Goal: Information Seeking & Learning: Learn about a topic

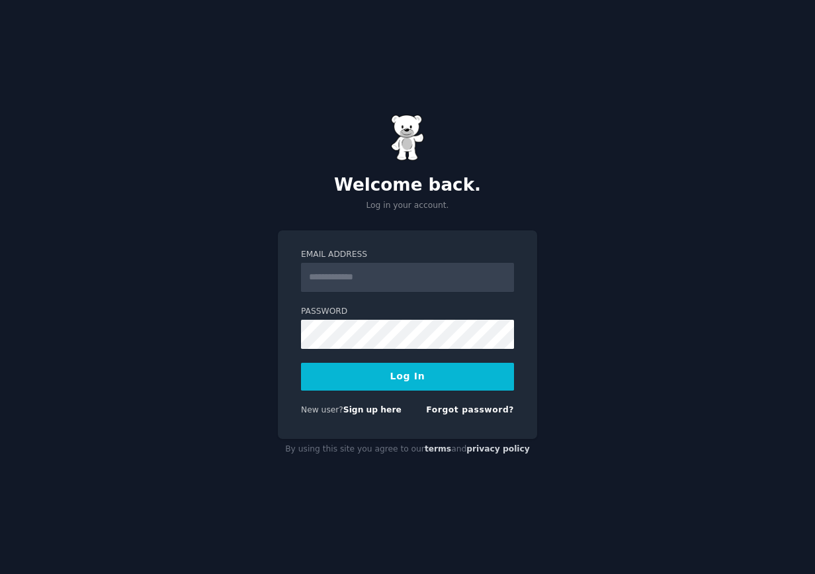
click at [0, 573] on nordpass-portal at bounding box center [0, 574] width 0 height 0
type input "**********"
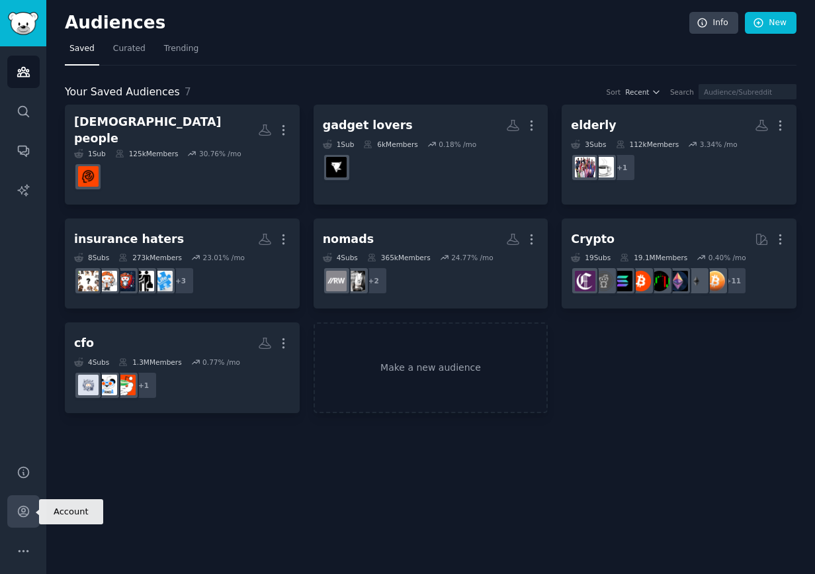
click at [24, 521] on link "Account" at bounding box center [23, 511] width 32 height 32
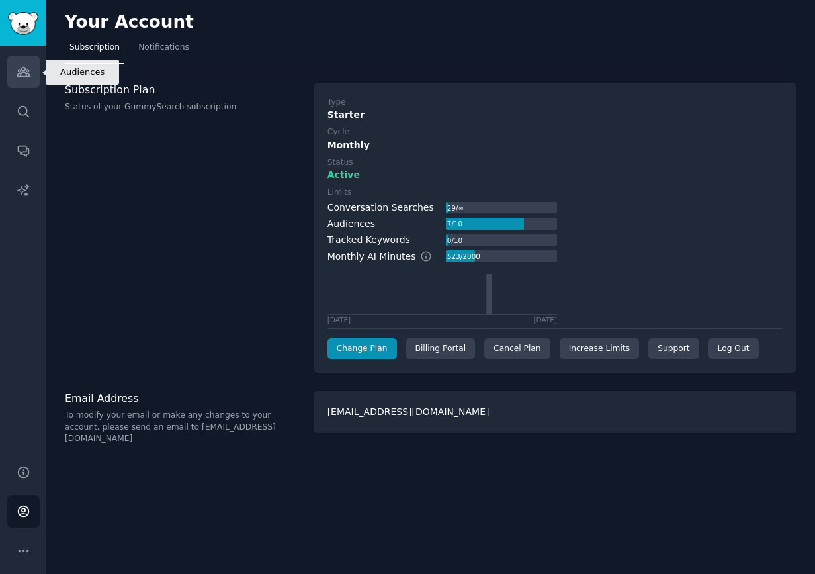
click at [24, 67] on icon "Sidebar" at bounding box center [23, 71] width 12 height 9
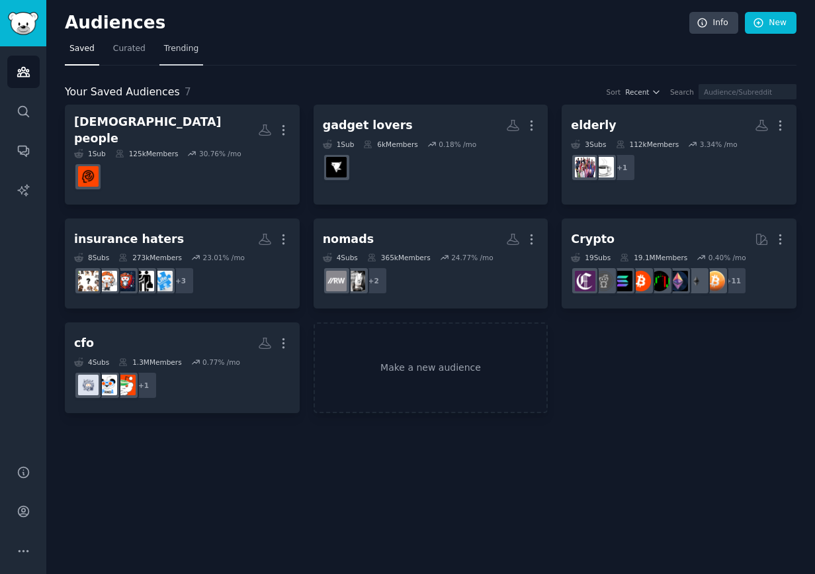
click at [169, 44] on span "Trending" at bounding box center [181, 49] width 34 height 12
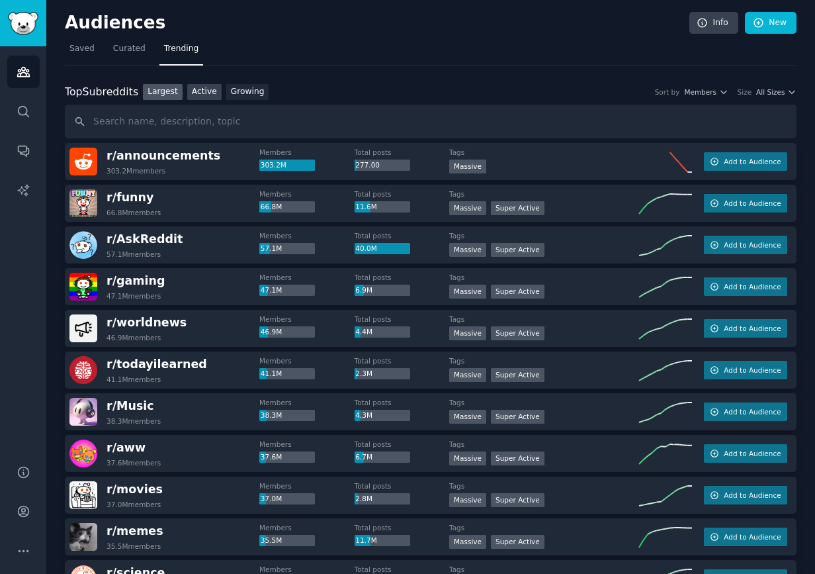
click at [189, 86] on link "Active" at bounding box center [204, 92] width 34 height 17
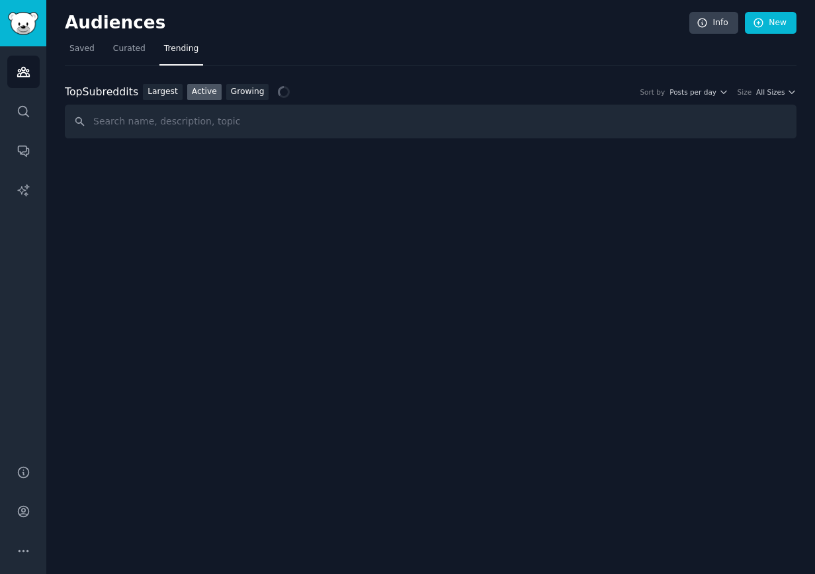
click at [223, 91] on div "Largest Active Growing" at bounding box center [205, 92] width 135 height 17
click at [238, 91] on link "Growing" at bounding box center [247, 92] width 43 height 17
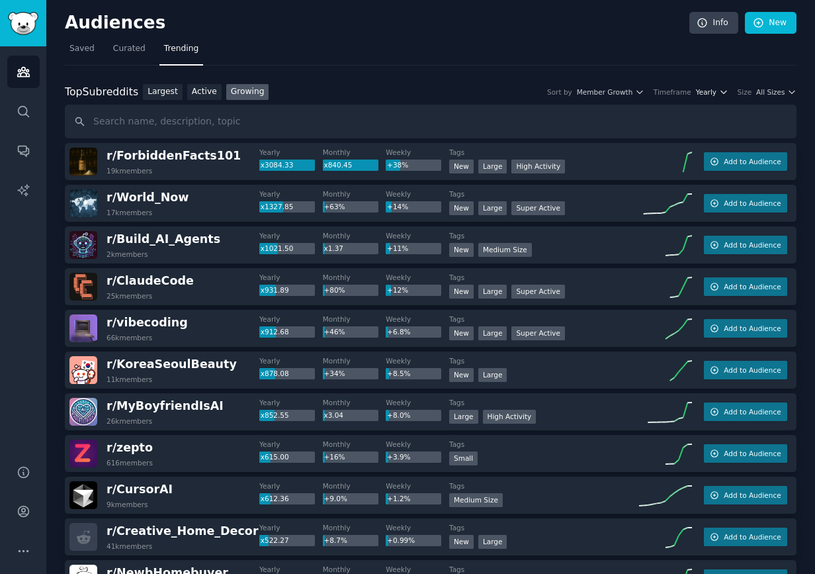
click at [720, 95] on icon "button" at bounding box center [723, 91] width 9 height 9
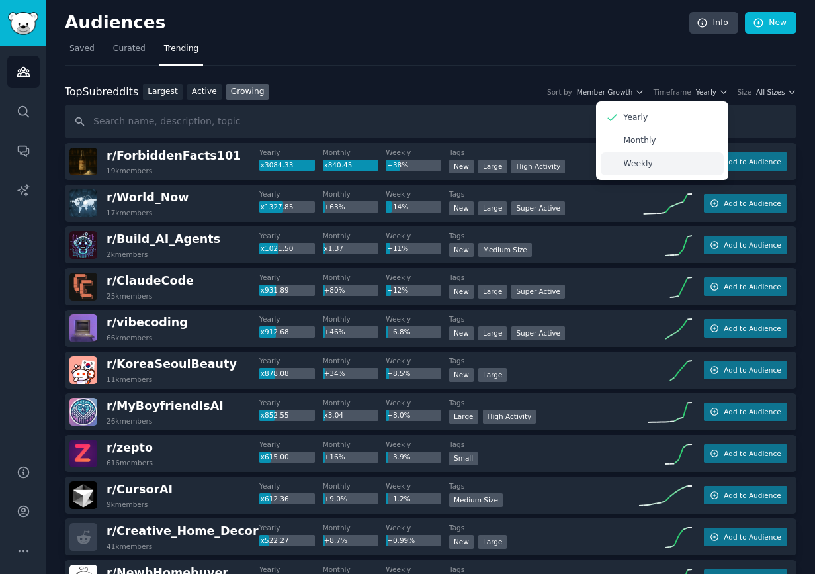
click at [643, 159] on p "Weekly" at bounding box center [638, 164] width 29 height 12
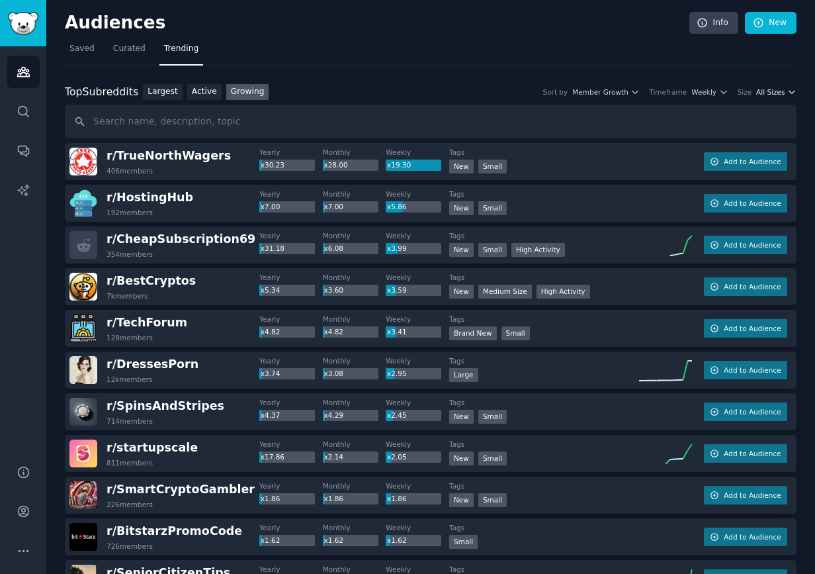
click at [782, 89] on button "All Sizes" at bounding box center [776, 91] width 40 height 9
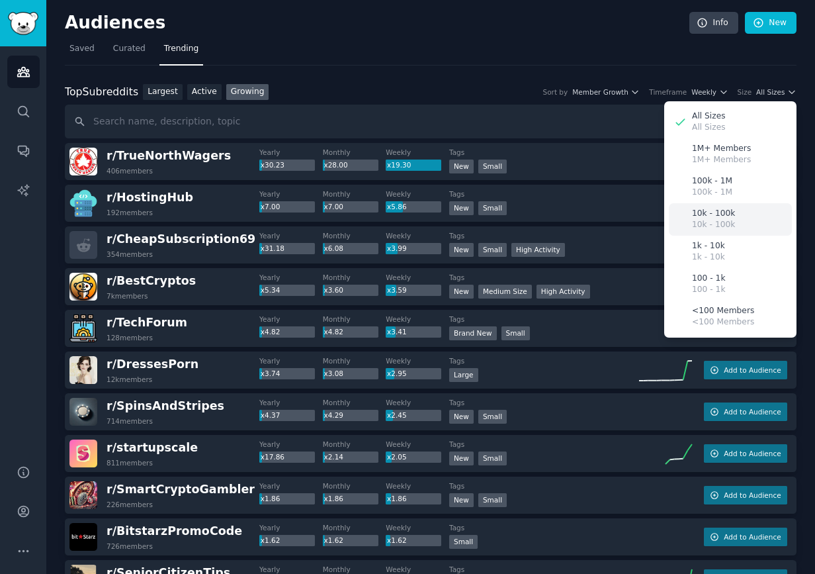
click at [721, 222] on p "10k - 100k" at bounding box center [713, 225] width 43 height 12
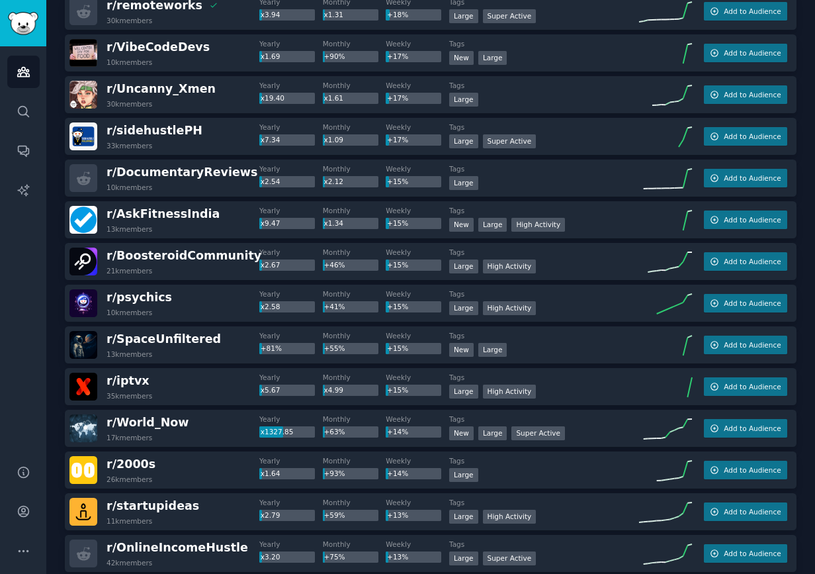
scroll to position [880, 0]
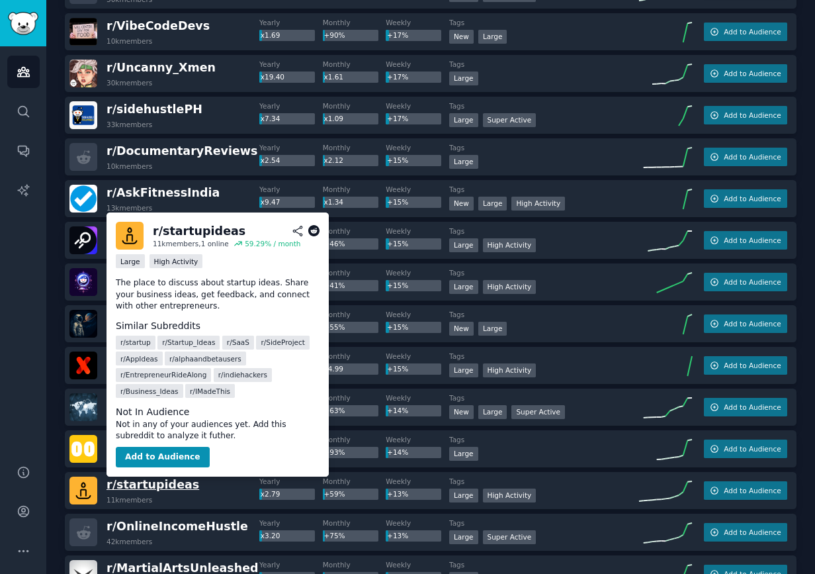
click at [131, 486] on span "r/ startupideas" at bounding box center [153, 484] width 93 height 13
drag, startPoint x: 232, startPoint y: 230, endPoint x: 152, endPoint y: 233, distance: 79.5
click at [153, 233] on h2 "r/ startupideas" at bounding box center [236, 231] width 167 height 17
